Goal: Task Accomplishment & Management: Use online tool/utility

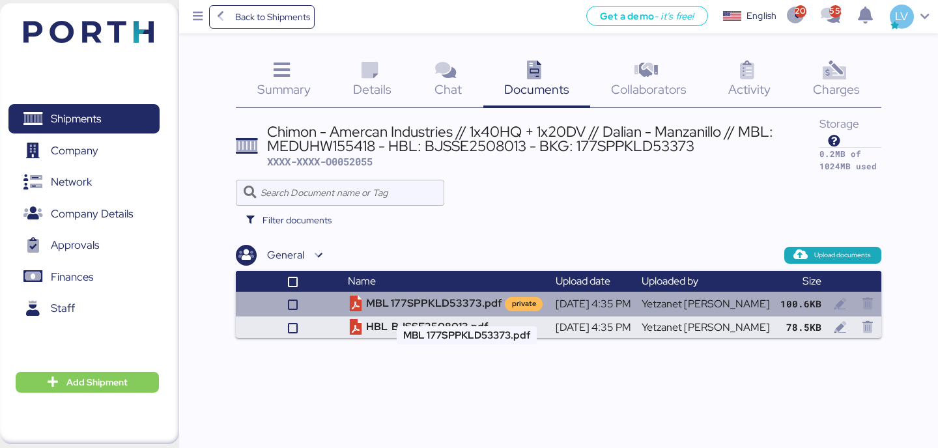
click at [470, 307] on td "MBL 177SPPKLD53373.pdf private" at bounding box center [446, 304] width 207 height 25
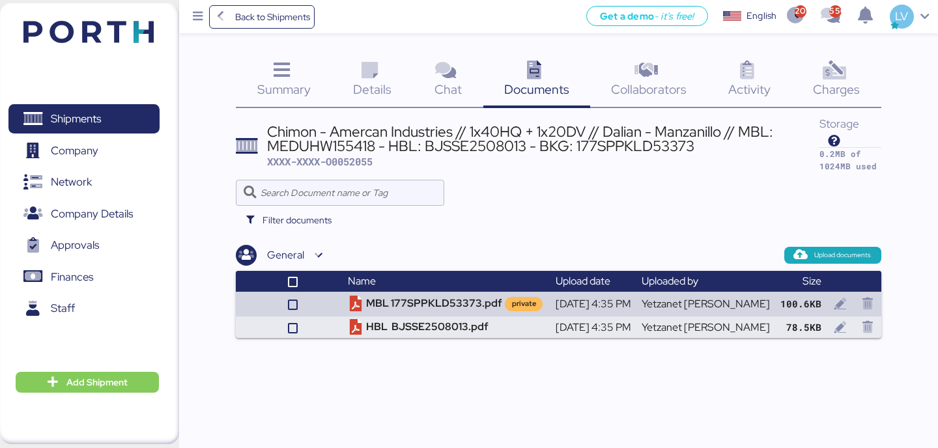
click at [323, 85] on div "Summary 0" at bounding box center [284, 81] width 96 height 54
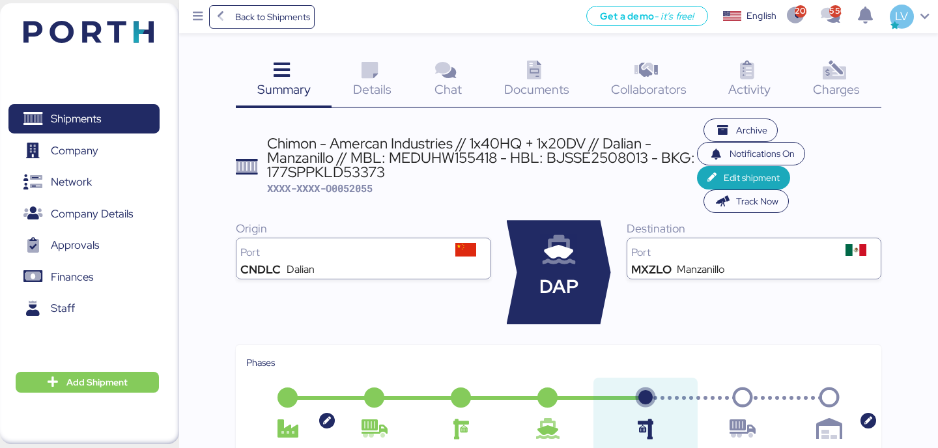
click at [868, 66] on div "Charges 0" at bounding box center [836, 81] width 89 height 54
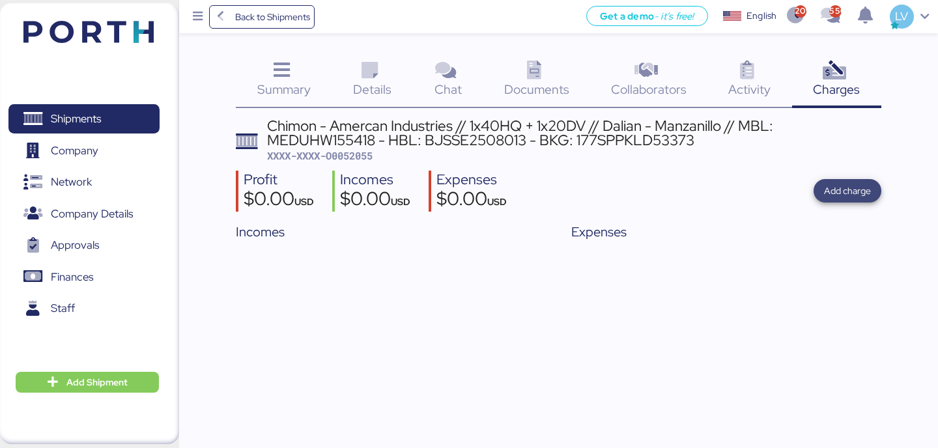
click at [854, 186] on span "Add charge" at bounding box center [847, 191] width 47 height 16
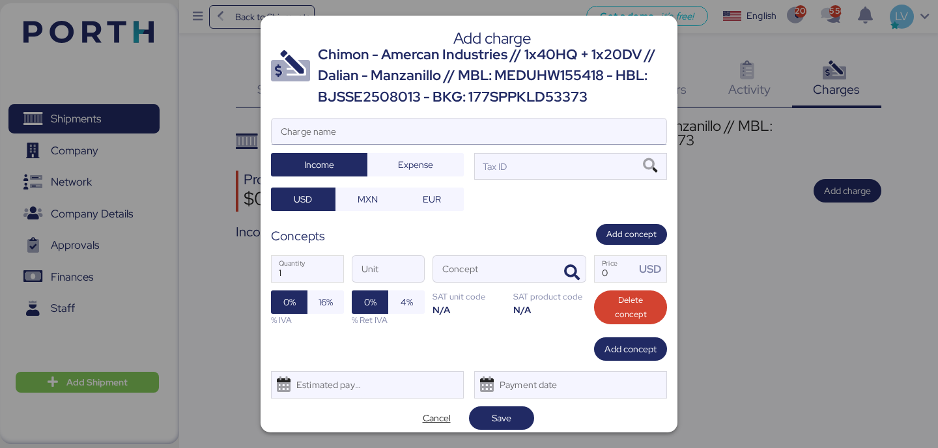
click at [519, 135] on input "Charge name" at bounding box center [469, 132] width 395 height 26
type input "c"
type input "CARGOS LOCALES MSC"
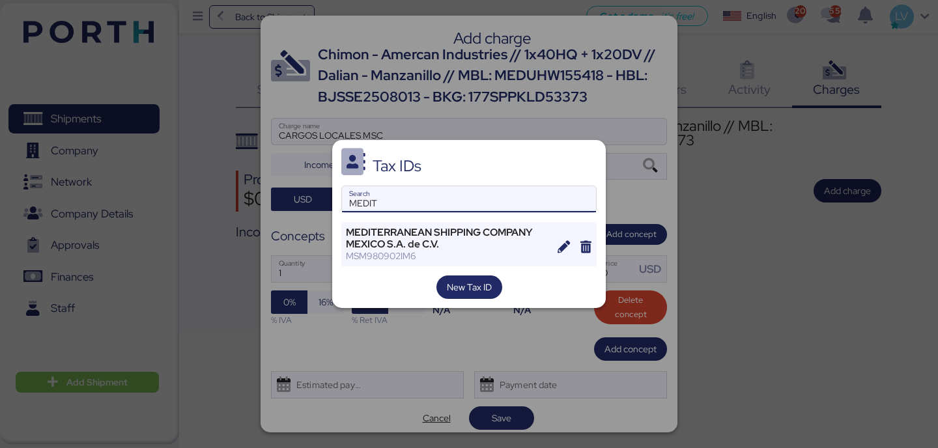
type input "MEDIT"
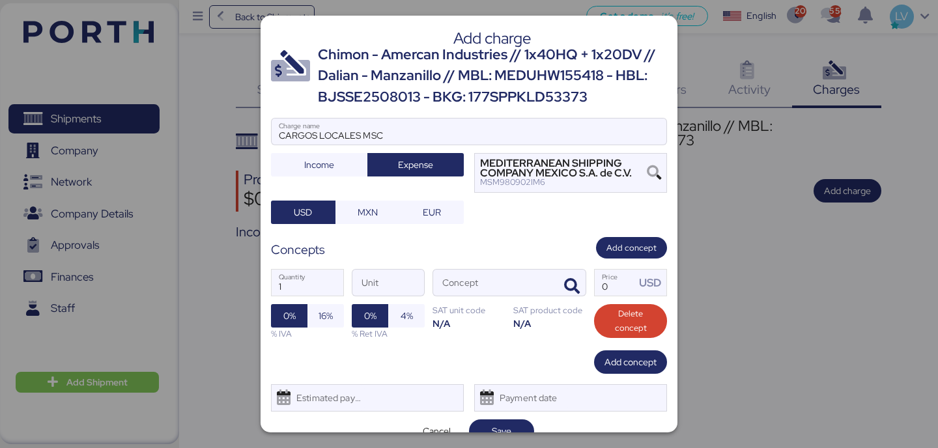
click at [586, 292] on div "1 Quantity Unit Concept 0 Price USD 0% 16% % IVA 0% 4% % Ret IVA SAT unit code …" at bounding box center [469, 305] width 396 height 92
click at [576, 287] on icon "button" at bounding box center [572, 287] width 16 height 16
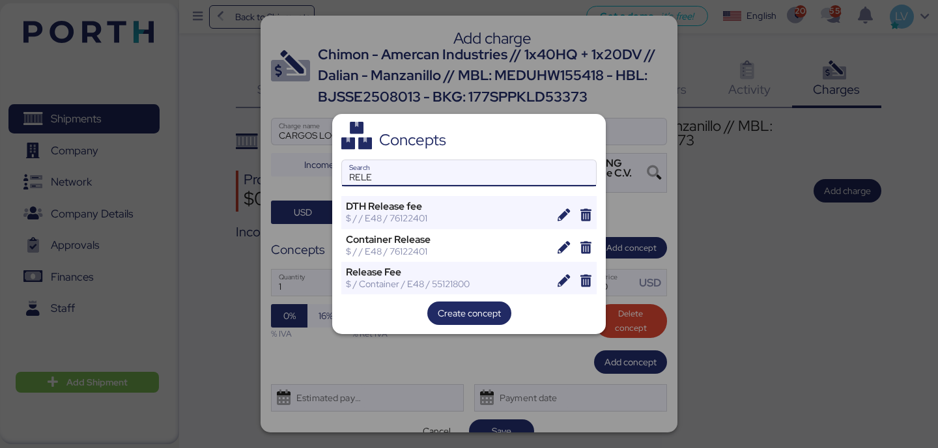
type input "RELE"
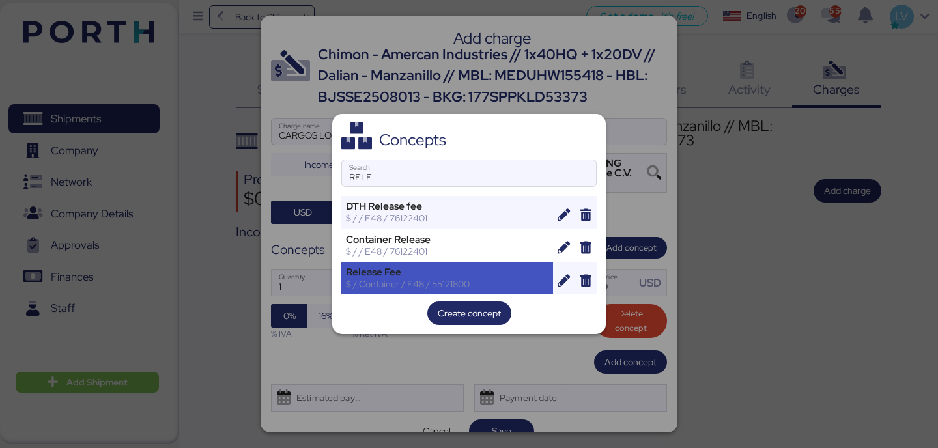
click at [483, 281] on div "$ / Container / E48 / 55121800" at bounding box center [447, 284] width 203 height 12
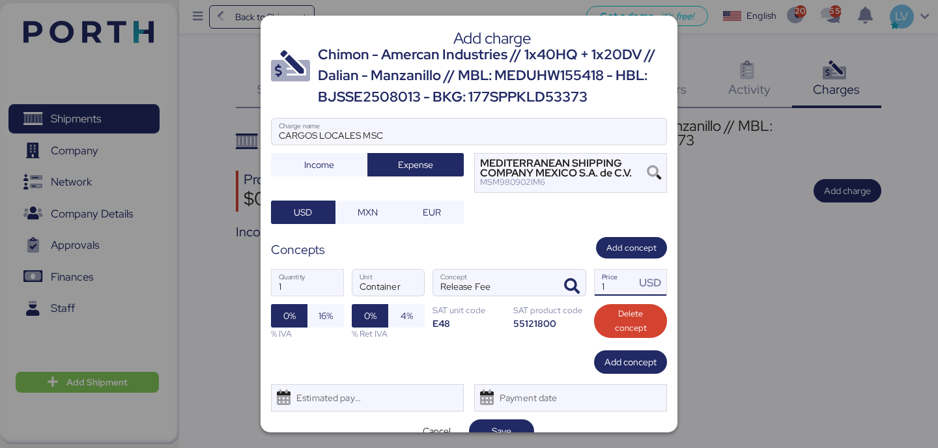
click at [603, 281] on input "1" at bounding box center [615, 283] width 40 height 26
type input "70"
click at [329, 329] on div "% IVA" at bounding box center [307, 334] width 73 height 12
click at [330, 314] on span "16%" at bounding box center [325, 316] width 14 height 16
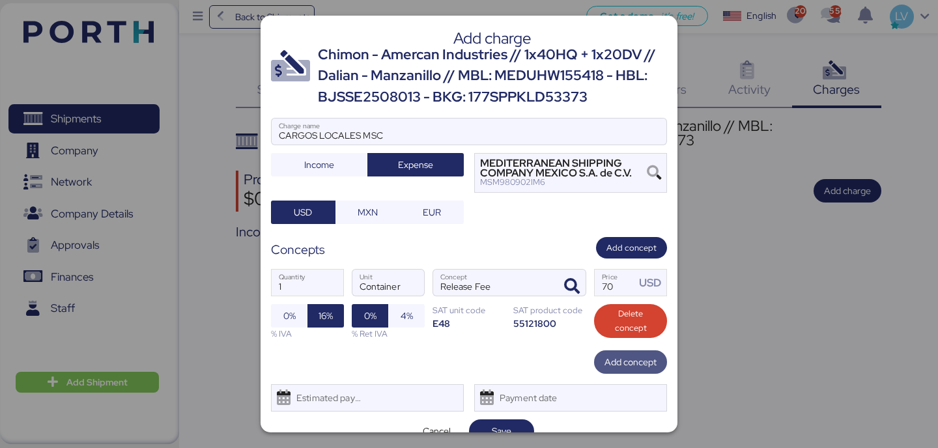
click at [618, 359] on span "Add concept" at bounding box center [630, 362] width 52 height 16
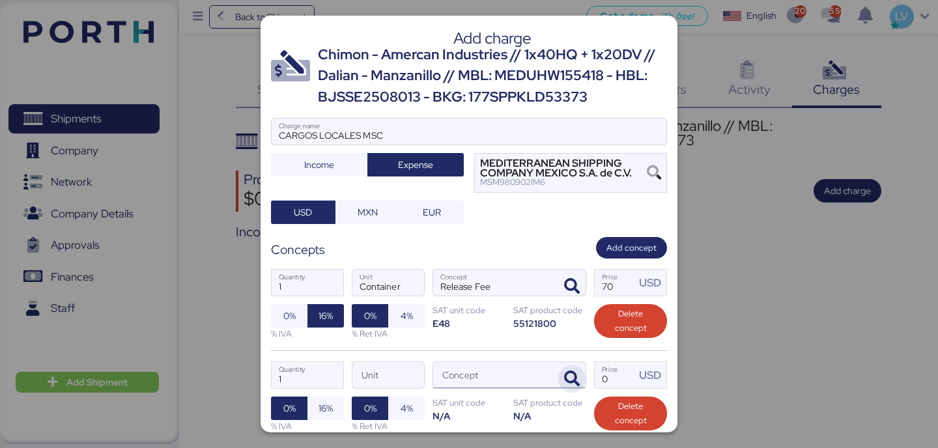
click at [576, 368] on span "button" at bounding box center [571, 378] width 27 height 27
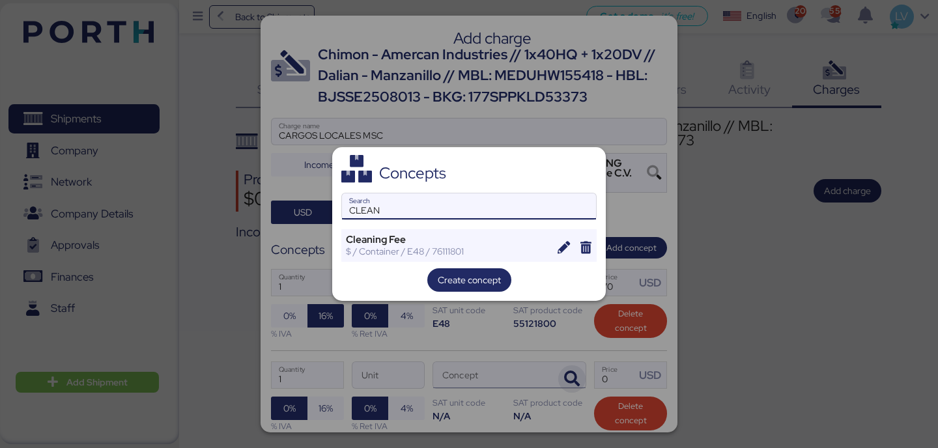
type input "CLEAN"
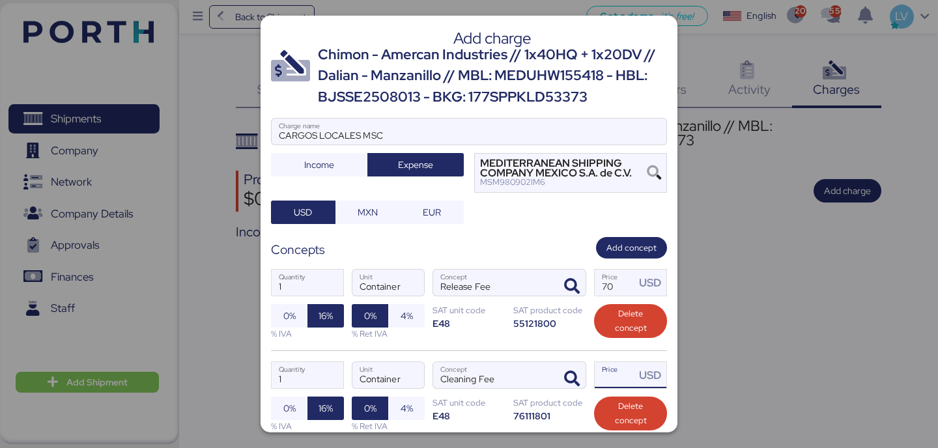
click at [618, 378] on input "Price USD" at bounding box center [615, 375] width 40 height 26
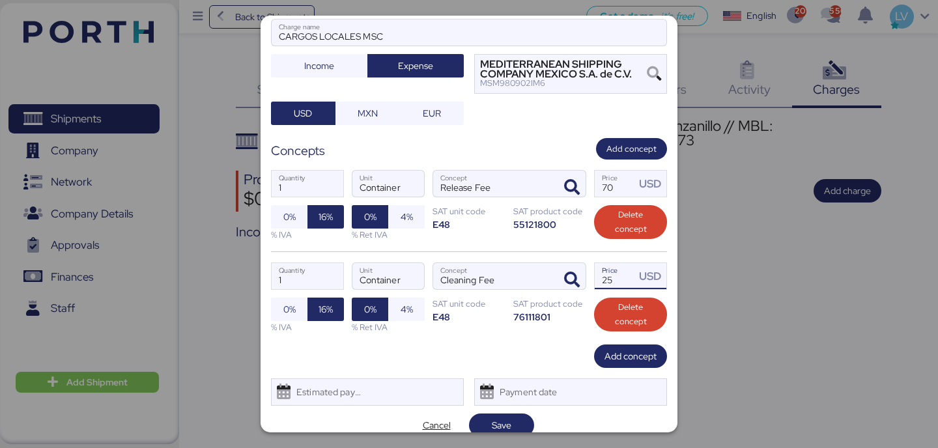
scroll to position [104, 0]
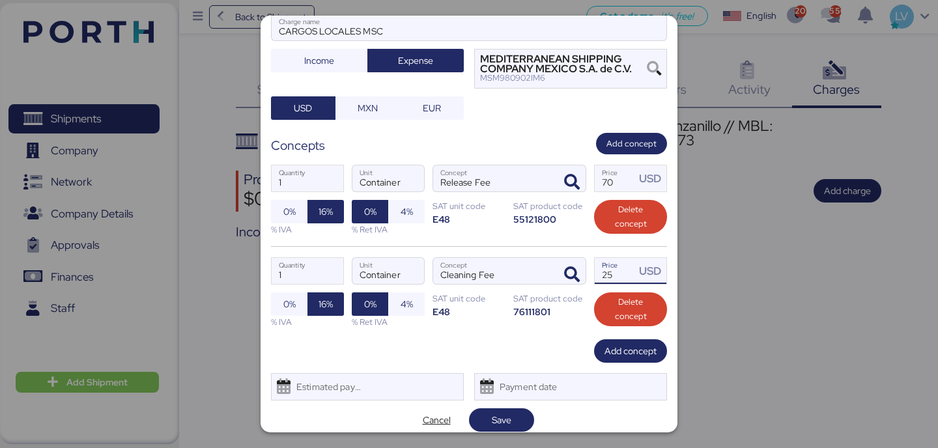
type input "25"
click at [615, 336] on div "1 Quantity Container Unit Cleaning Fee Concept 25 Price USD 0% 16% % IVA 0% 4% …" at bounding box center [469, 292] width 396 height 92
click at [291, 273] on input "1" at bounding box center [308, 271] width 72 height 26
click at [626, 341] on span "Add concept" at bounding box center [630, 350] width 73 height 23
type input "2"
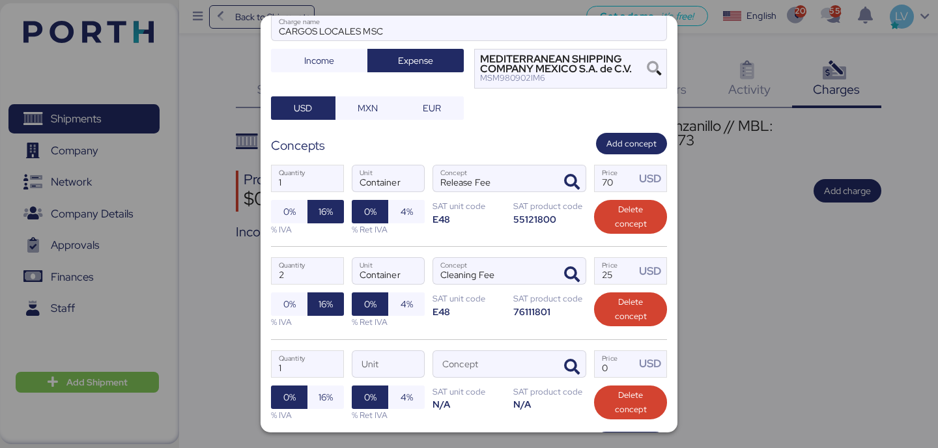
click at [588, 355] on div "1 Quantity Unit Concept 0 Price USD 0% 16% % IVA 0% 4% % Ret IVA SAT unit code …" at bounding box center [469, 385] width 396 height 92
click at [582, 356] on span "button" at bounding box center [571, 367] width 27 height 27
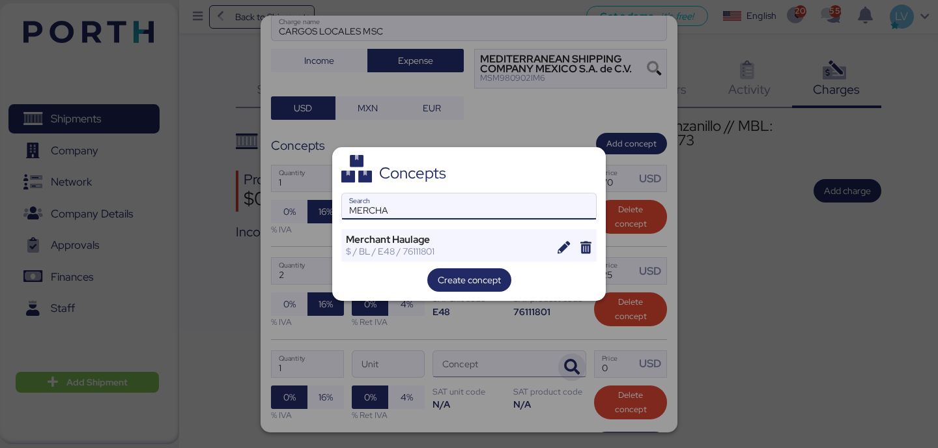
type input "MERCHA"
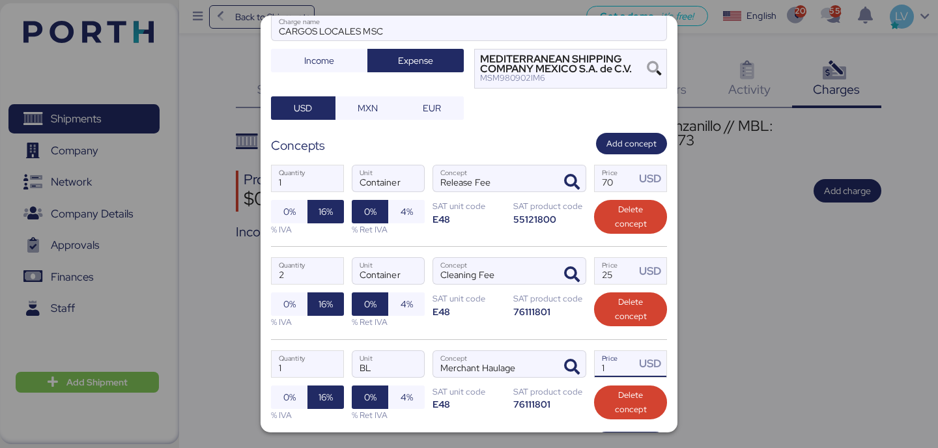
click at [639, 376] on div "USD" at bounding box center [650, 364] width 31 height 26
click at [638, 375] on div "USD" at bounding box center [650, 364] width 31 height 26
click at [630, 366] on input "1" at bounding box center [615, 364] width 40 height 26
type input "20"
click at [476, 338] on div "2 Quantity Container Unit Cleaning Fee Concept 25 Price USD 0% 16% % IVA 0% 4% …" at bounding box center [469, 292] width 396 height 92
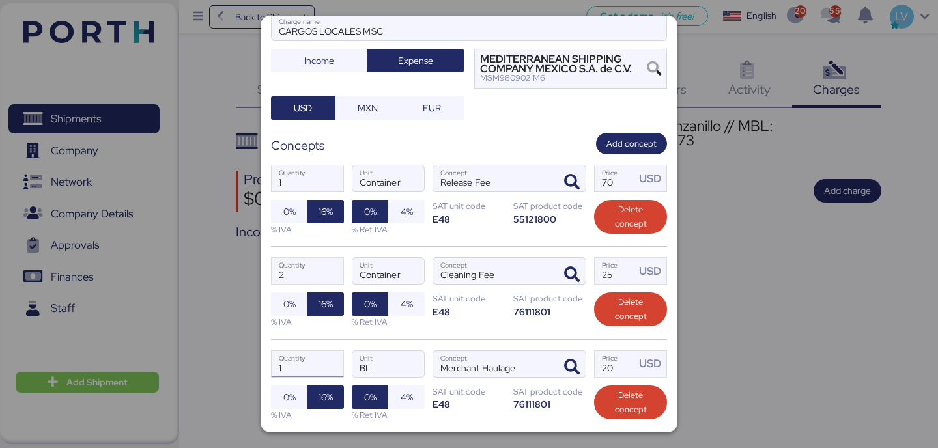
click at [303, 368] on input "1" at bounding box center [308, 364] width 72 height 26
click at [453, 327] on div "2 Quantity Container Unit Cleaning Fee Concept 25 Price USD 0% 16% % IVA 0% 4% …" at bounding box center [469, 292] width 396 height 92
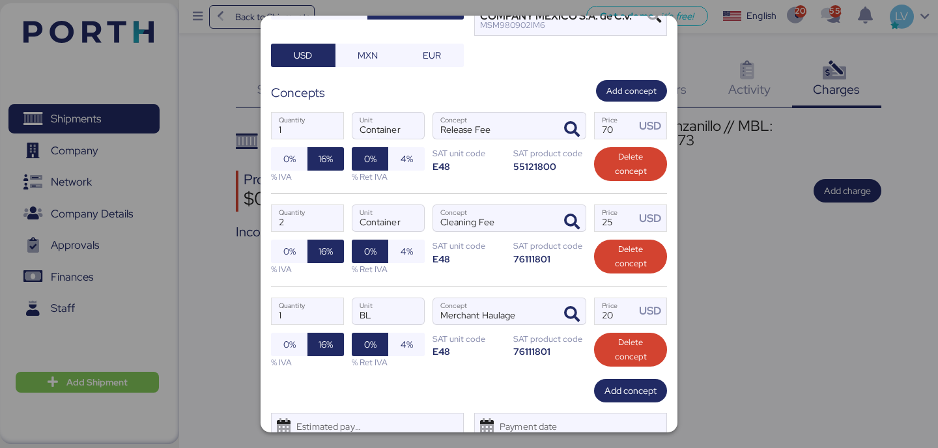
scroll to position [206, 0]
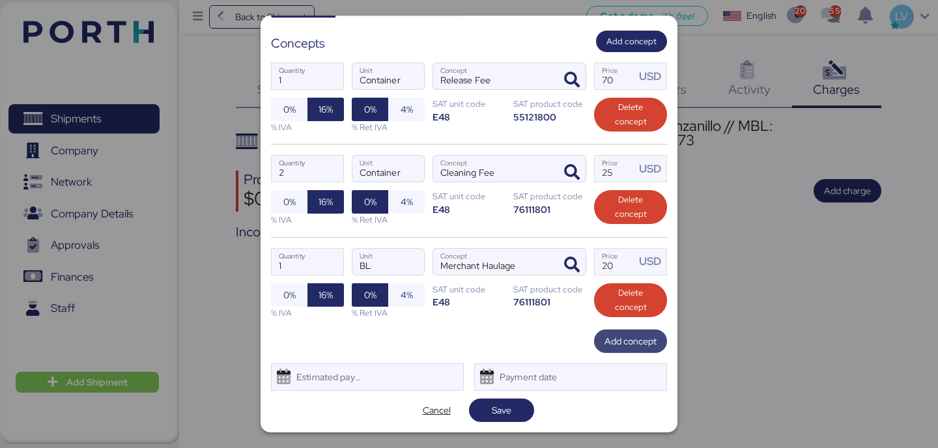
click at [625, 343] on span "Add concept" at bounding box center [630, 341] width 52 height 16
type input "2"
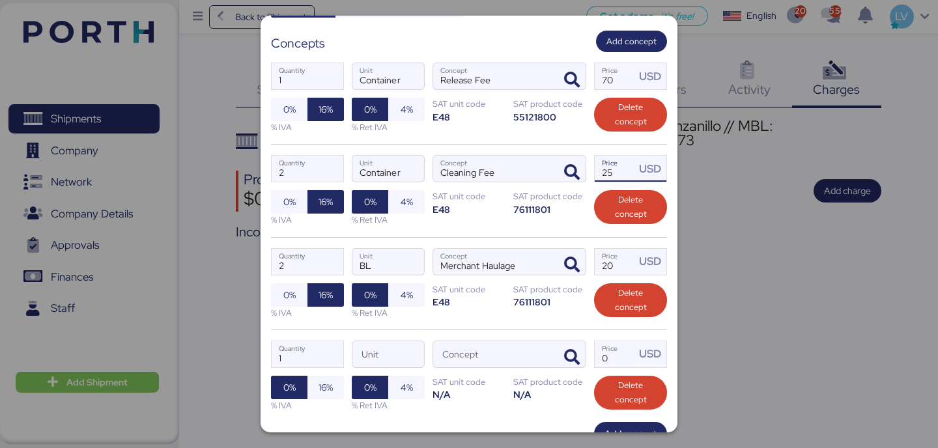
click at [610, 170] on input "25" at bounding box center [615, 169] width 40 height 26
type input "35"
click at [579, 338] on div "1 Quantity Unit Concept 0 Price USD 0% 16% % IVA 0% 4% % Ret IVA SAT unit code …" at bounding box center [469, 375] width 396 height 92
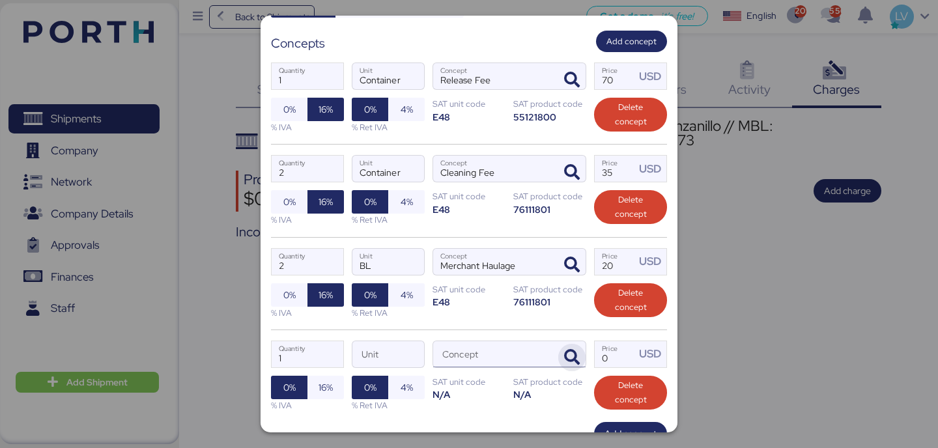
click at [574, 346] on span "button" at bounding box center [571, 357] width 27 height 27
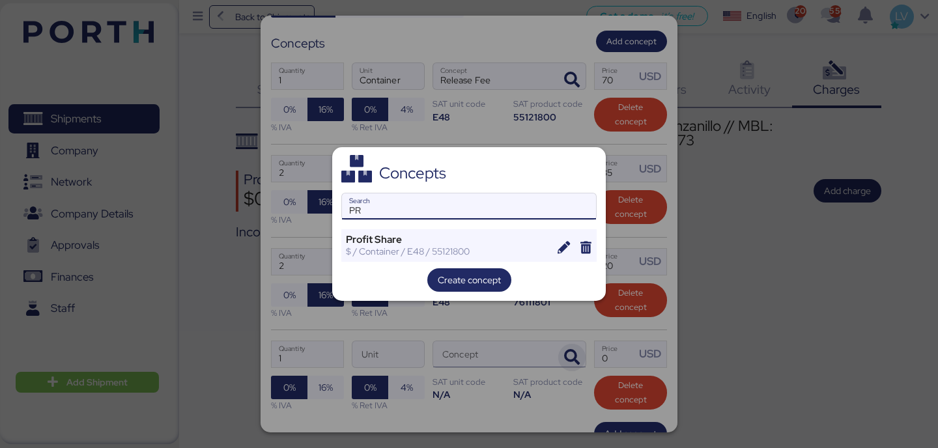
type input "P"
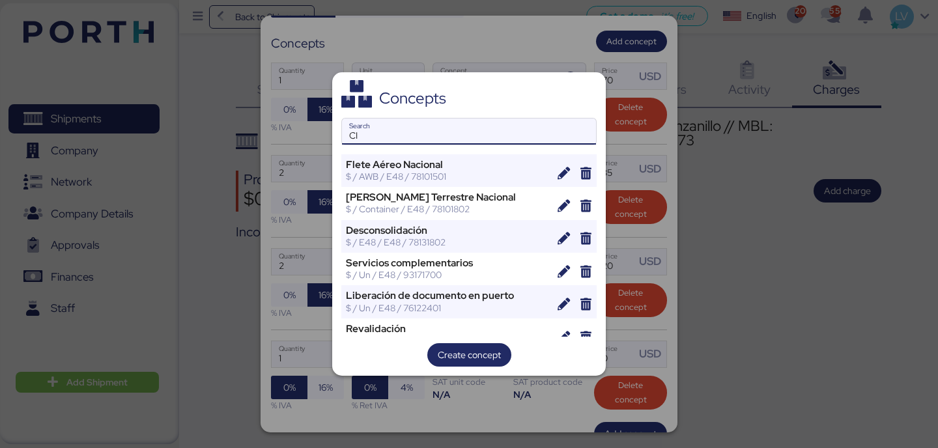
type input "C"
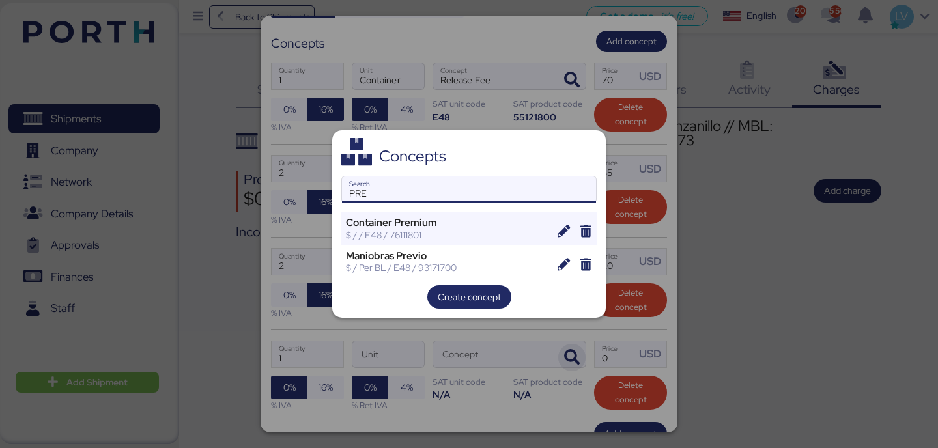
type input "PRE"
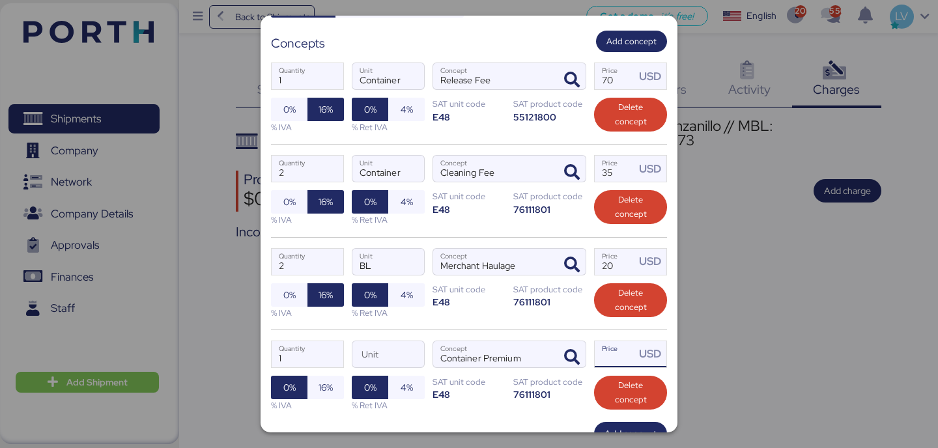
click at [623, 362] on input "Price USD" at bounding box center [615, 354] width 40 height 26
type input "25"
click at [315, 350] on input "1" at bounding box center [308, 354] width 72 height 26
click at [316, 391] on span "16%" at bounding box center [325, 387] width 36 height 23
type input "2"
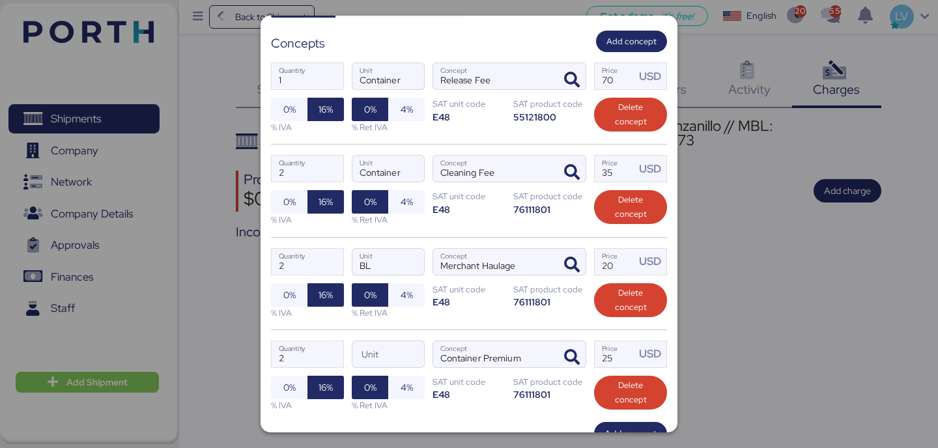
scroll to position [299, 0]
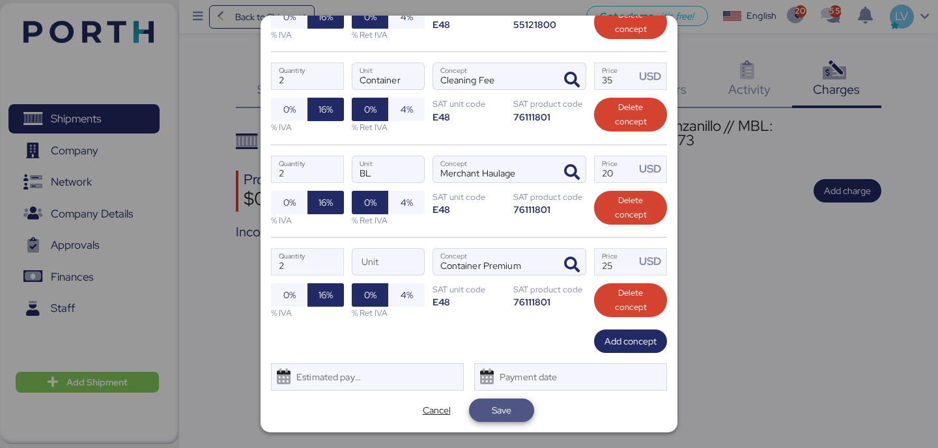
click at [515, 409] on span "Save" at bounding box center [501, 410] width 44 height 18
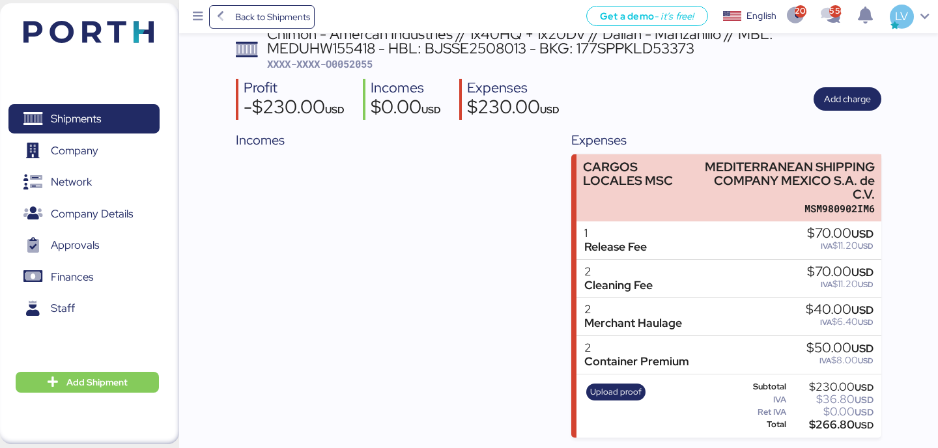
scroll to position [0, 0]
